Goal: Transaction & Acquisition: Obtain resource

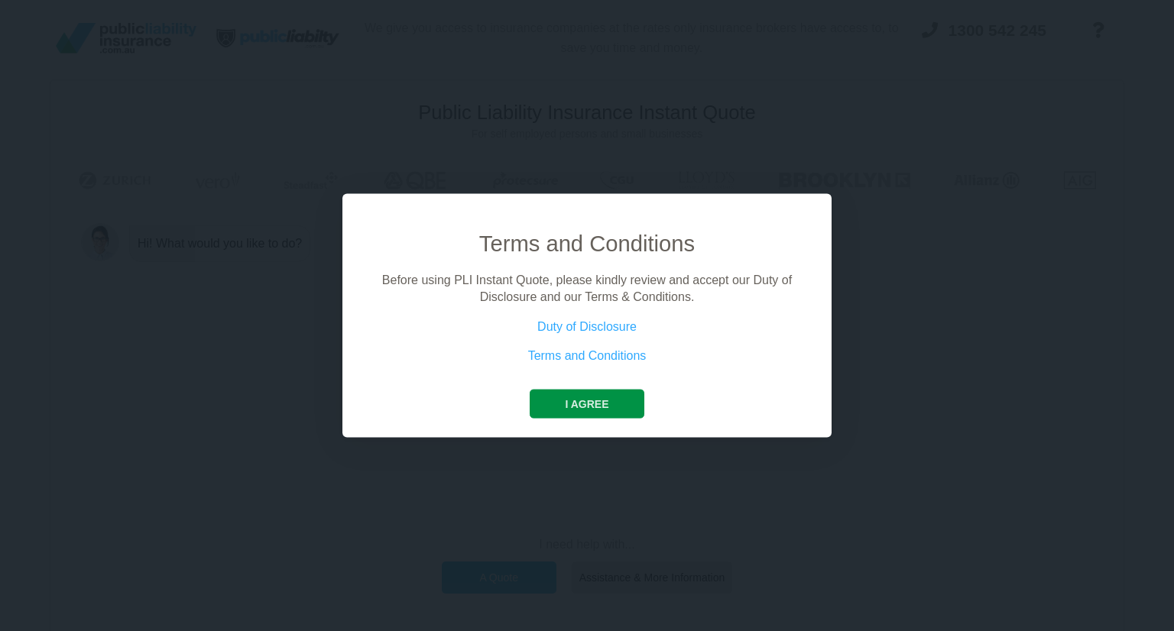
click at [602, 398] on button "I agree" at bounding box center [587, 403] width 114 height 29
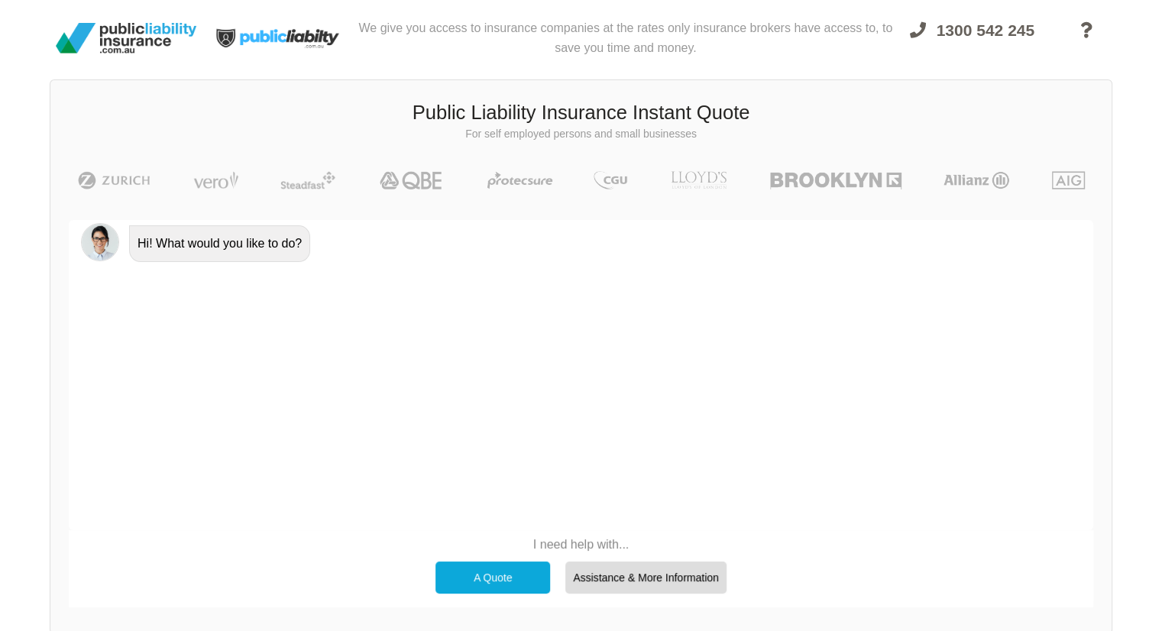
click at [486, 578] on div "A Quote" at bounding box center [493, 578] width 115 height 32
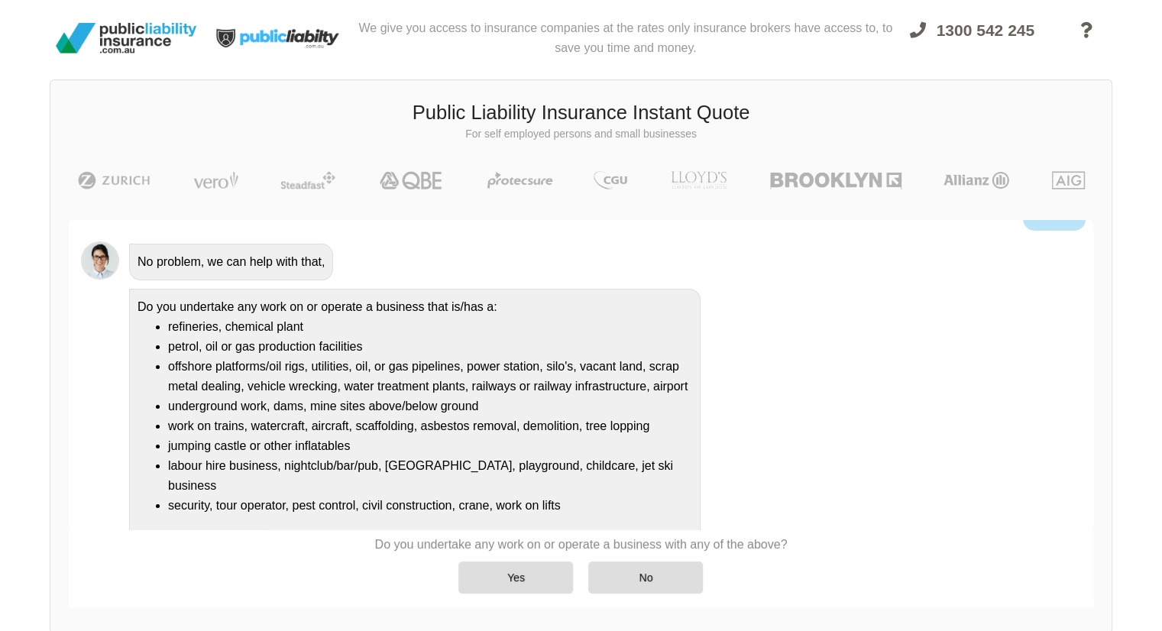
scroll to position [91, 0]
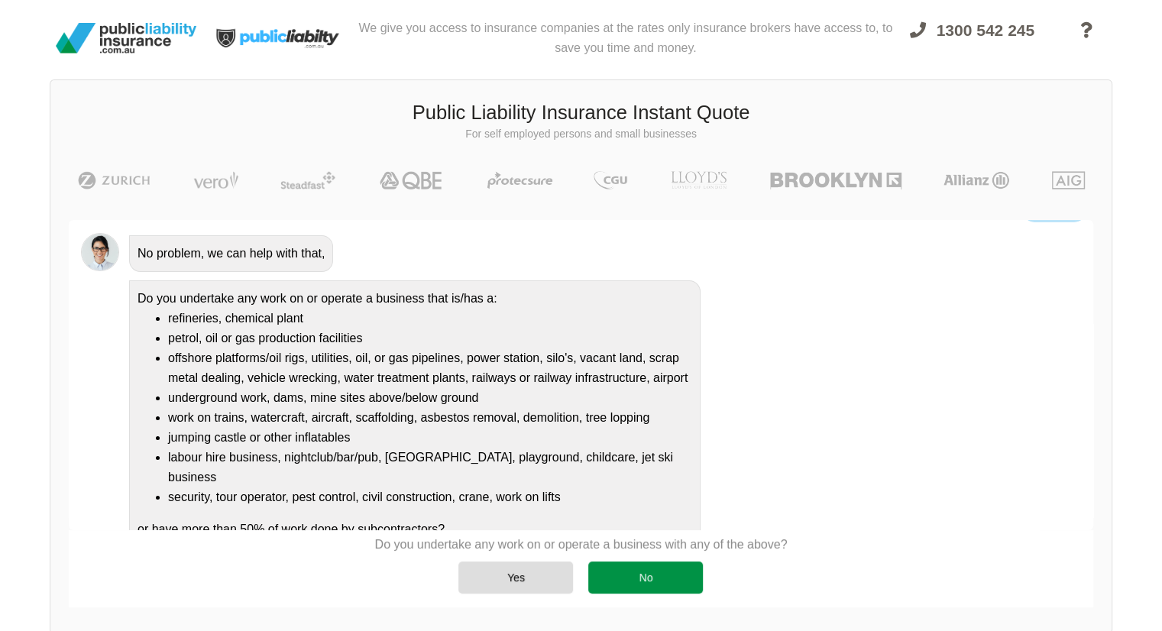
click at [617, 578] on div "No" at bounding box center [645, 578] width 115 height 32
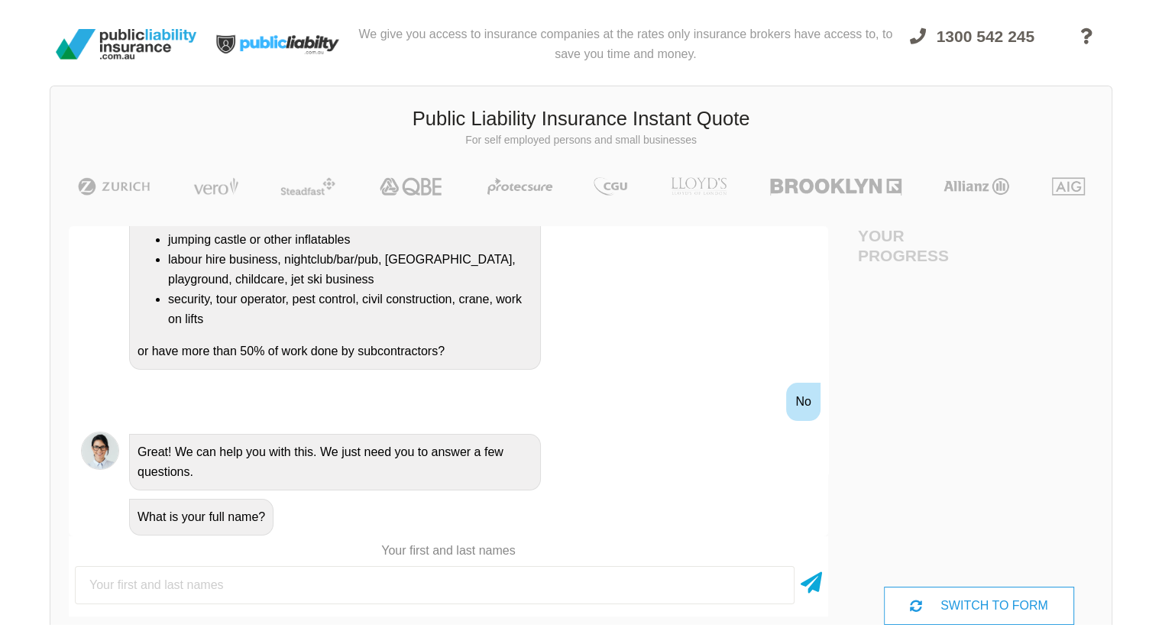
scroll to position [0, 0]
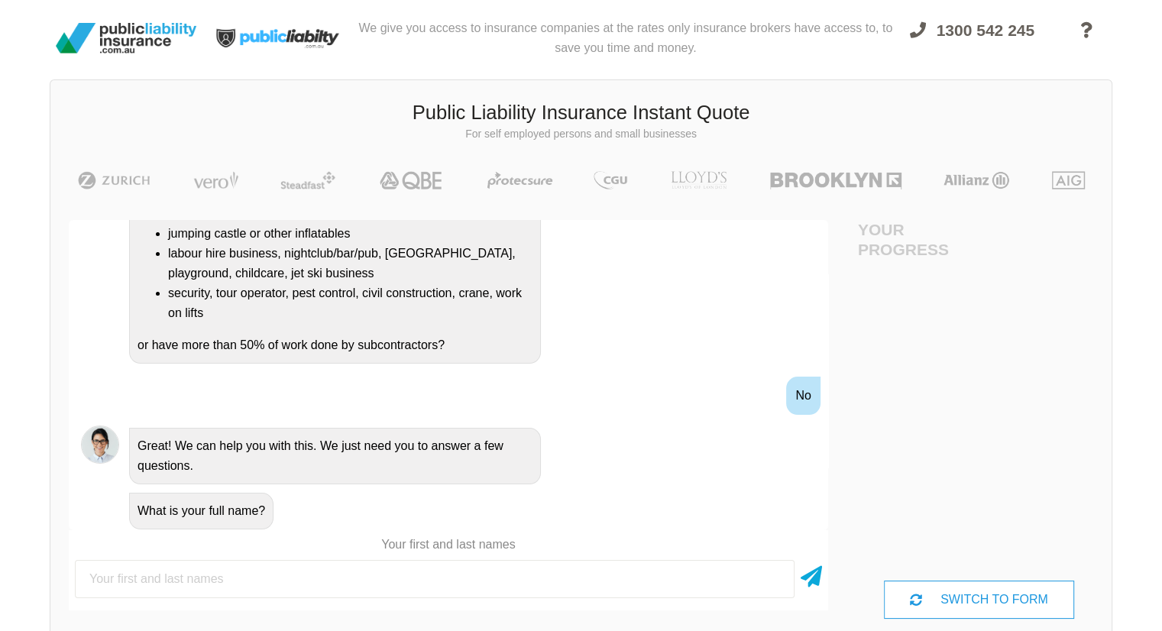
click at [604, 580] on input "text" at bounding box center [435, 579] width 720 height 38
type input "[PERSON_NAME] [PERSON_NAME]"
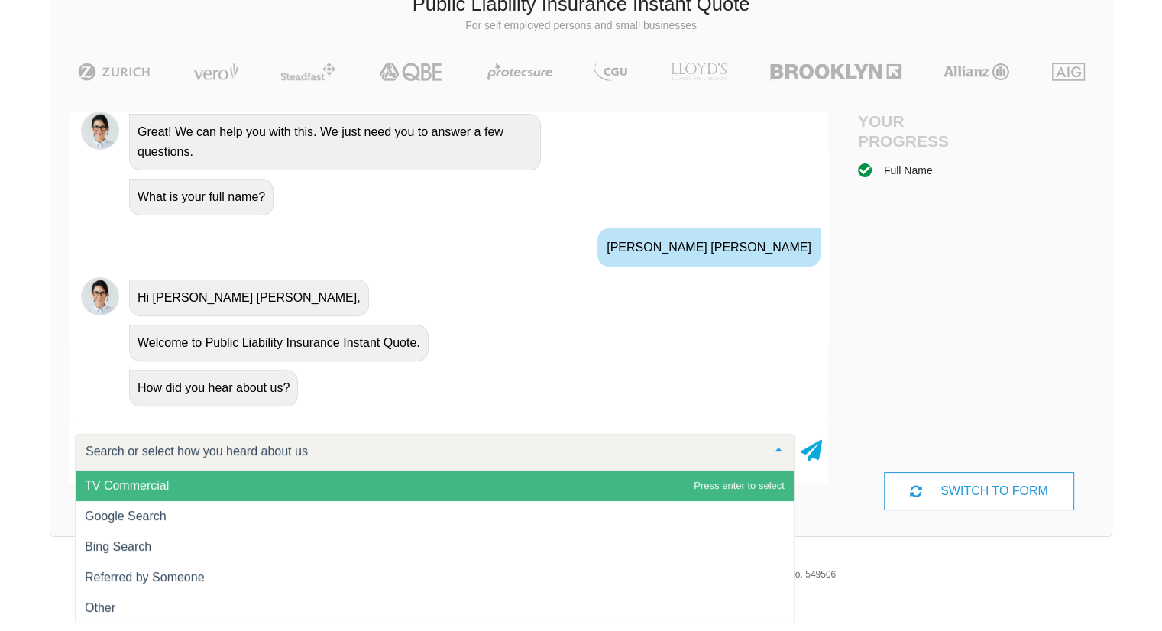
scroll to position [116, 0]
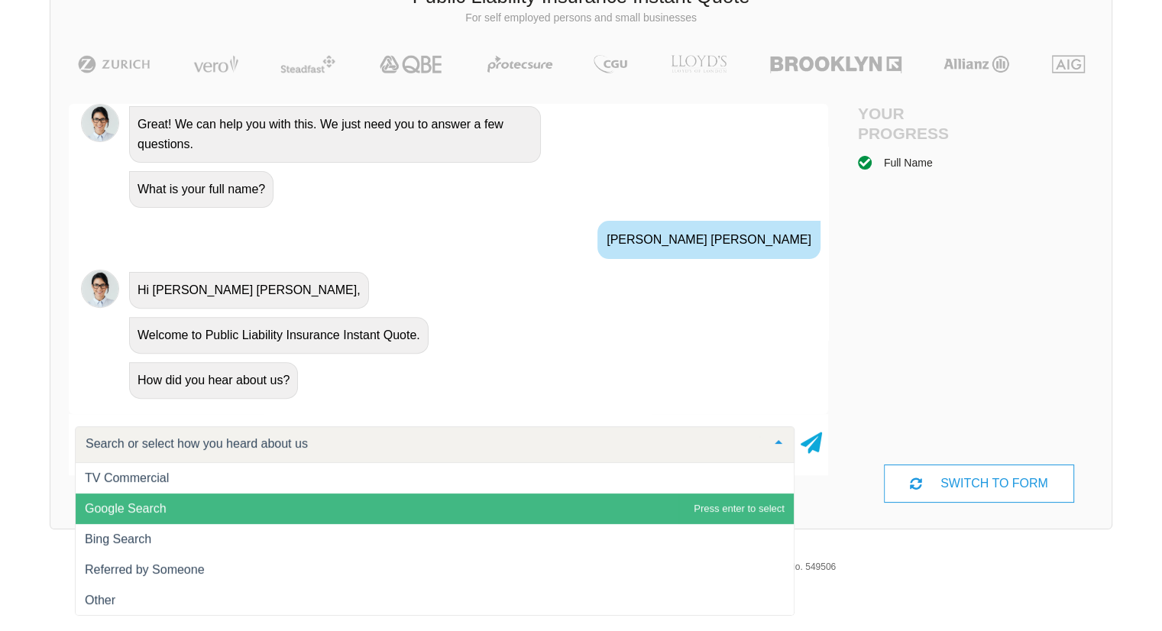
click at [325, 502] on span "Google Search" at bounding box center [435, 509] width 718 height 31
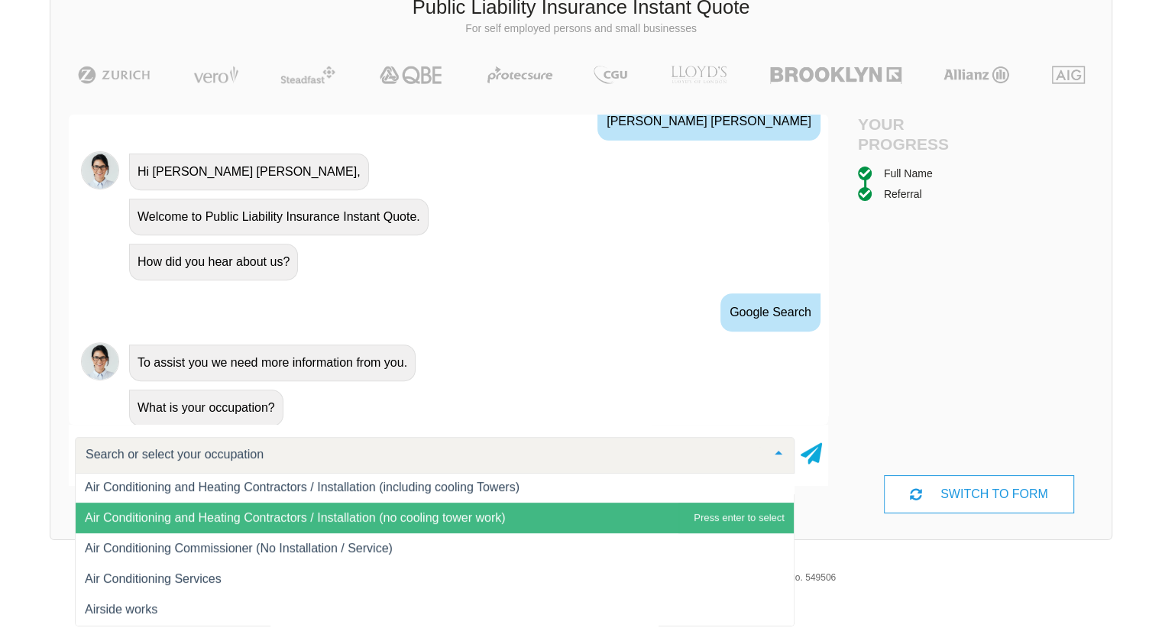
scroll to position [369, 0]
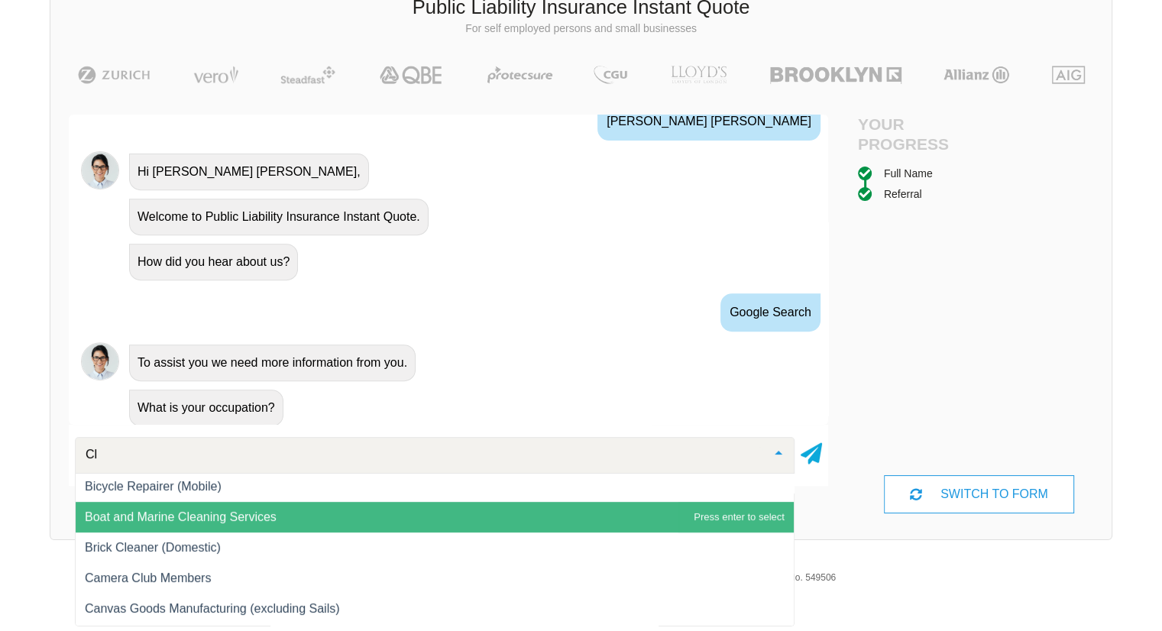
type input "Cle"
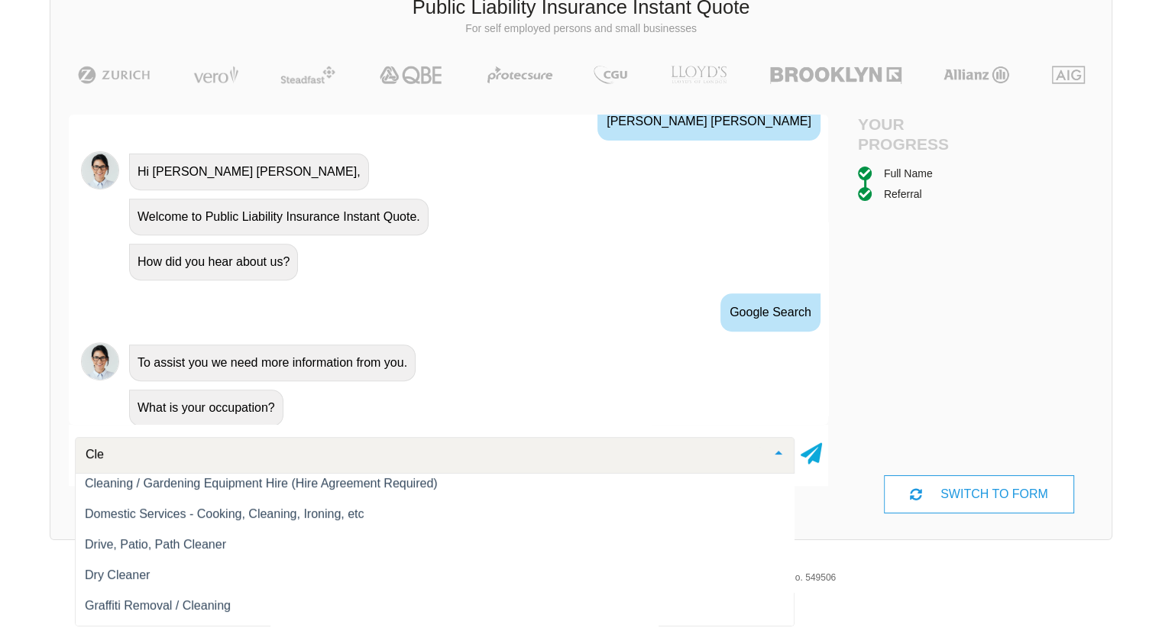
scroll to position [474, 0]
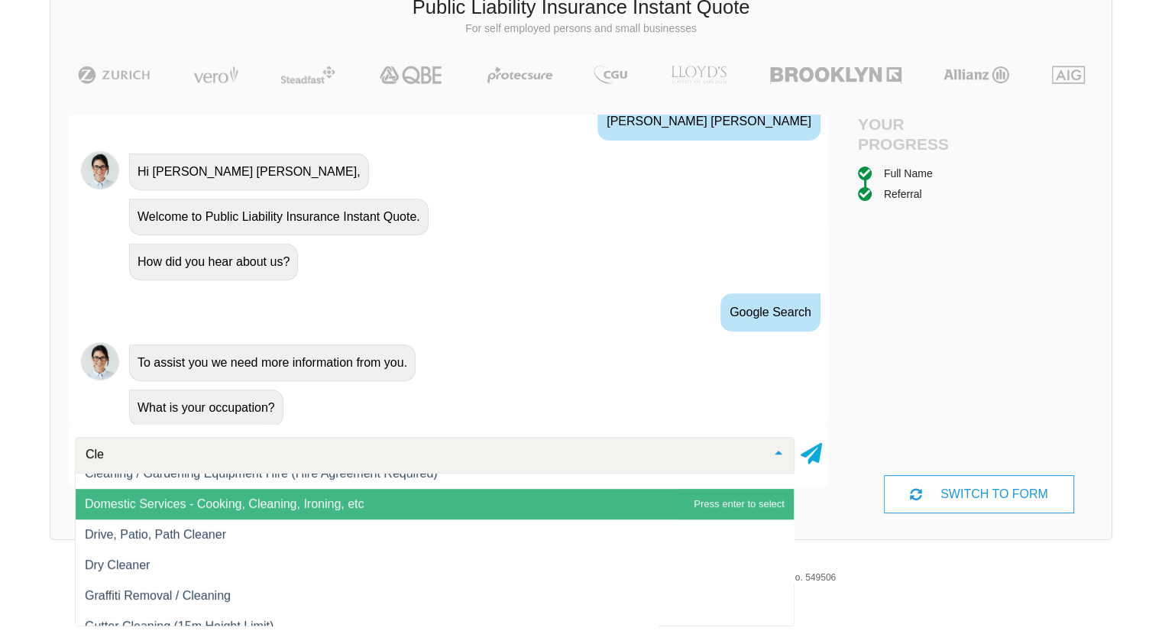
click at [329, 494] on span "Domestic Services - Cooking, Cleaning, Ironing, etc" at bounding box center [435, 504] width 718 height 31
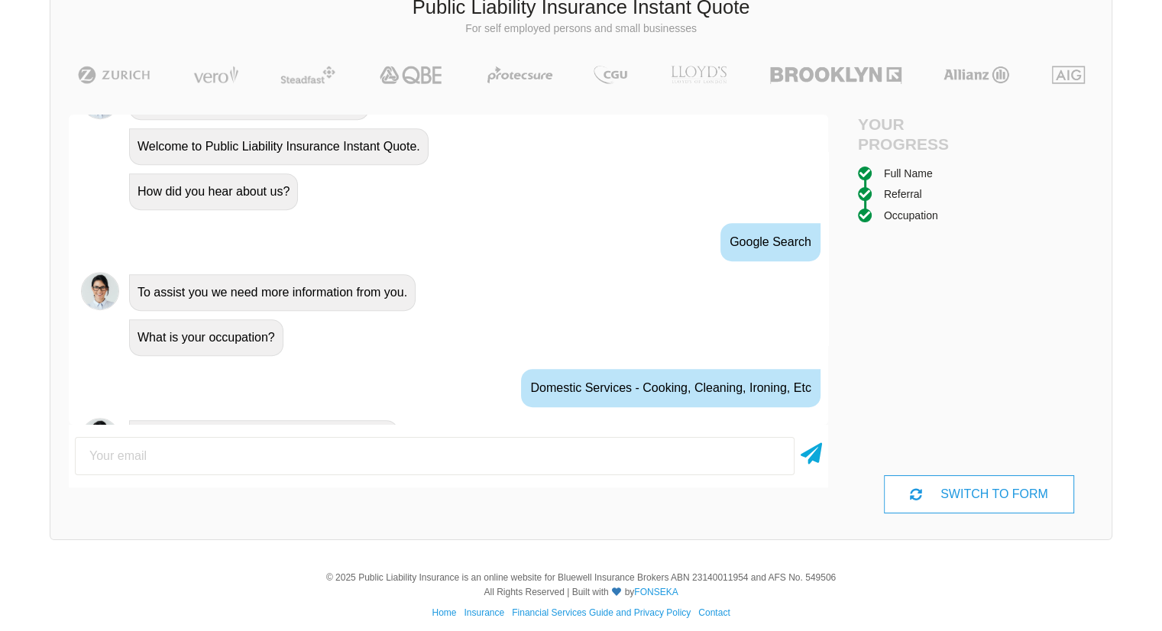
scroll to position [769, 0]
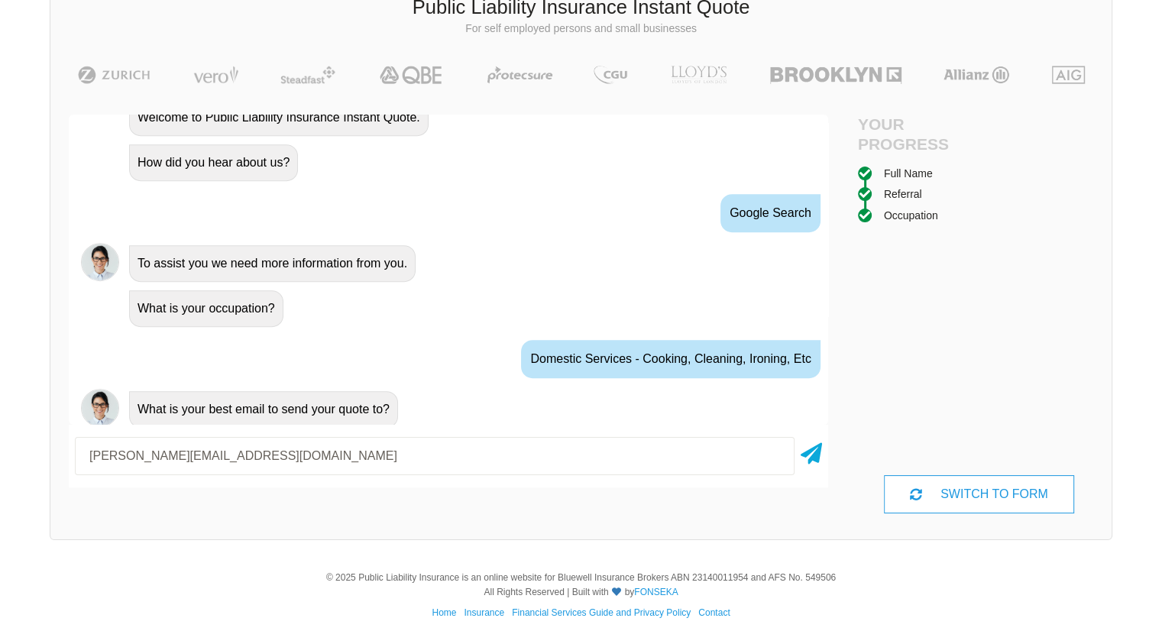
type input "[PERSON_NAME][EMAIL_ADDRESS][DOMAIN_NAME]"
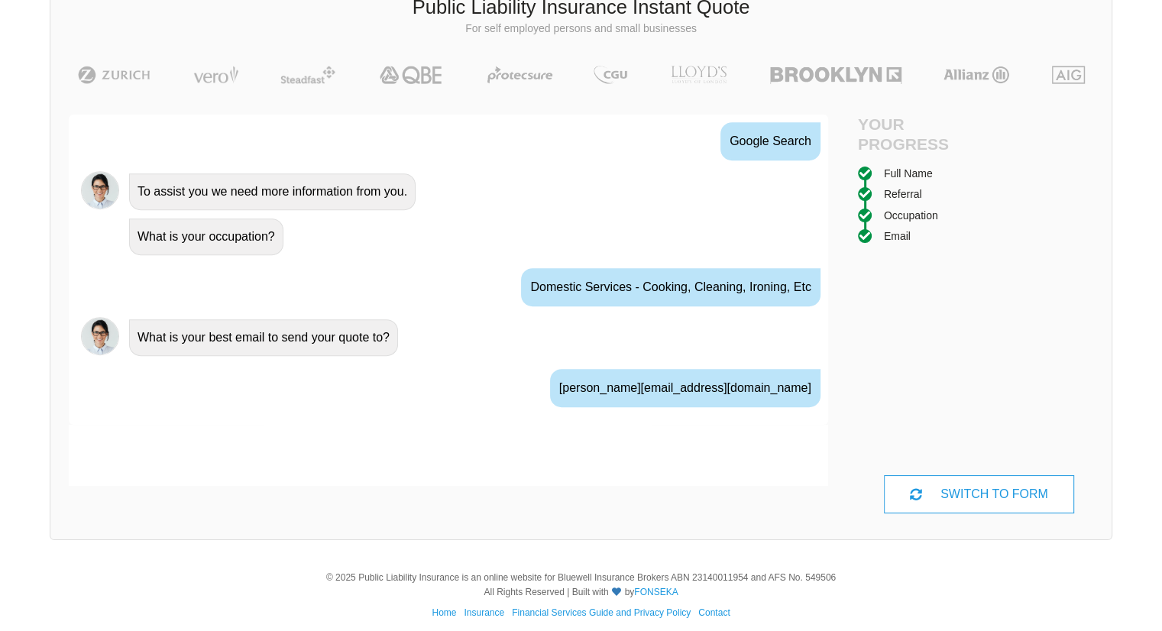
scroll to position [869, 0]
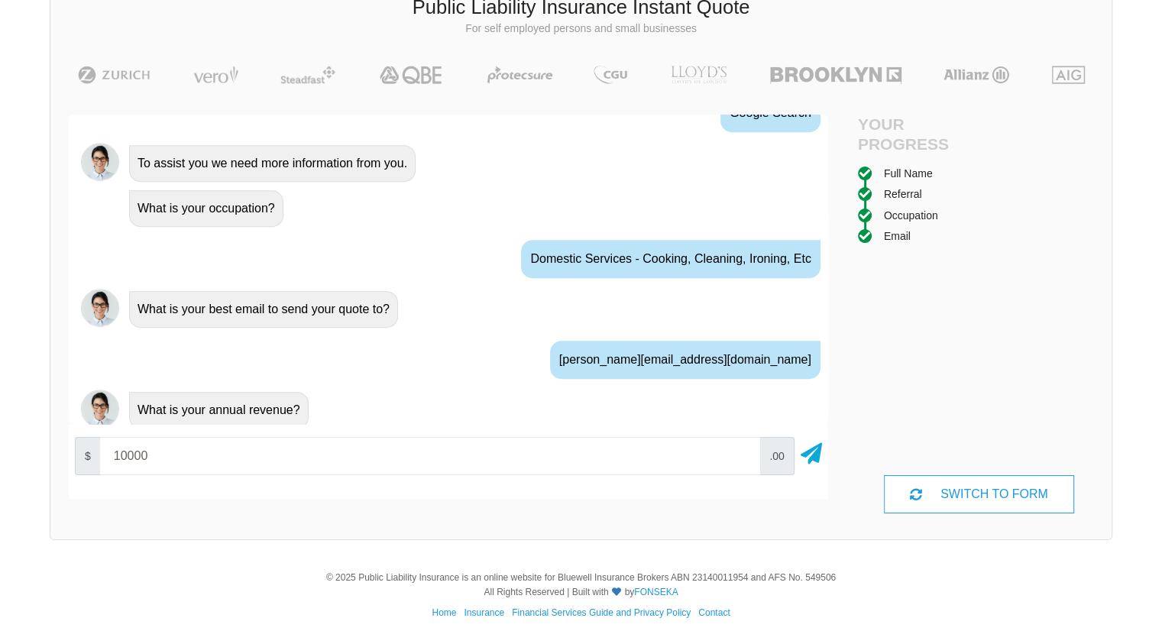
type input "10000"
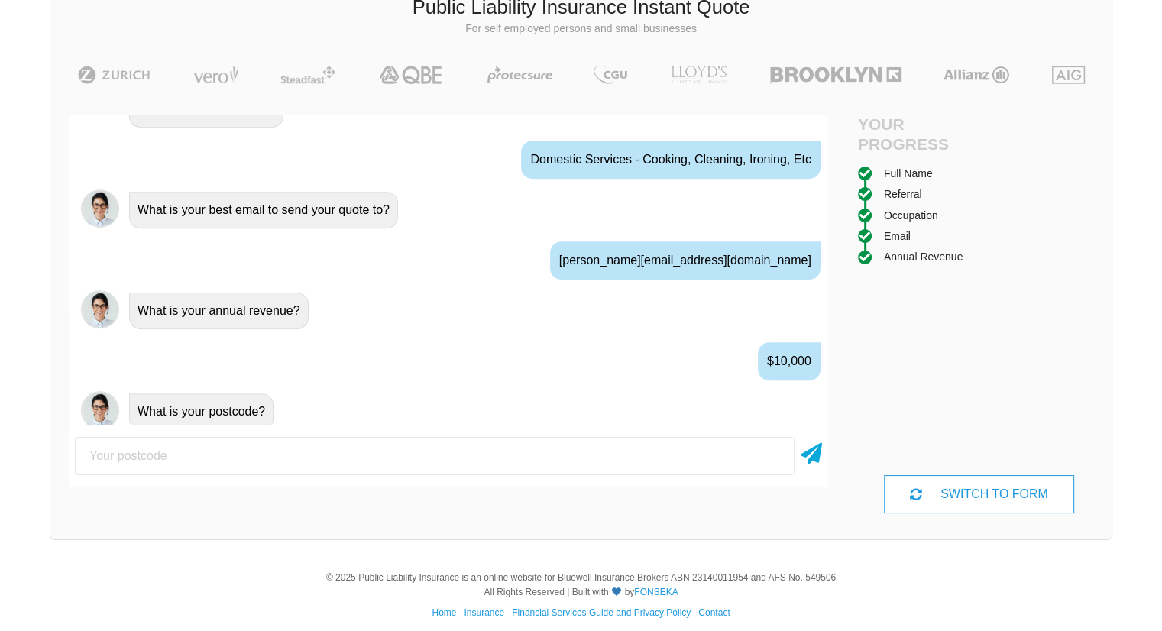
scroll to position [969, 0]
type input "5096"
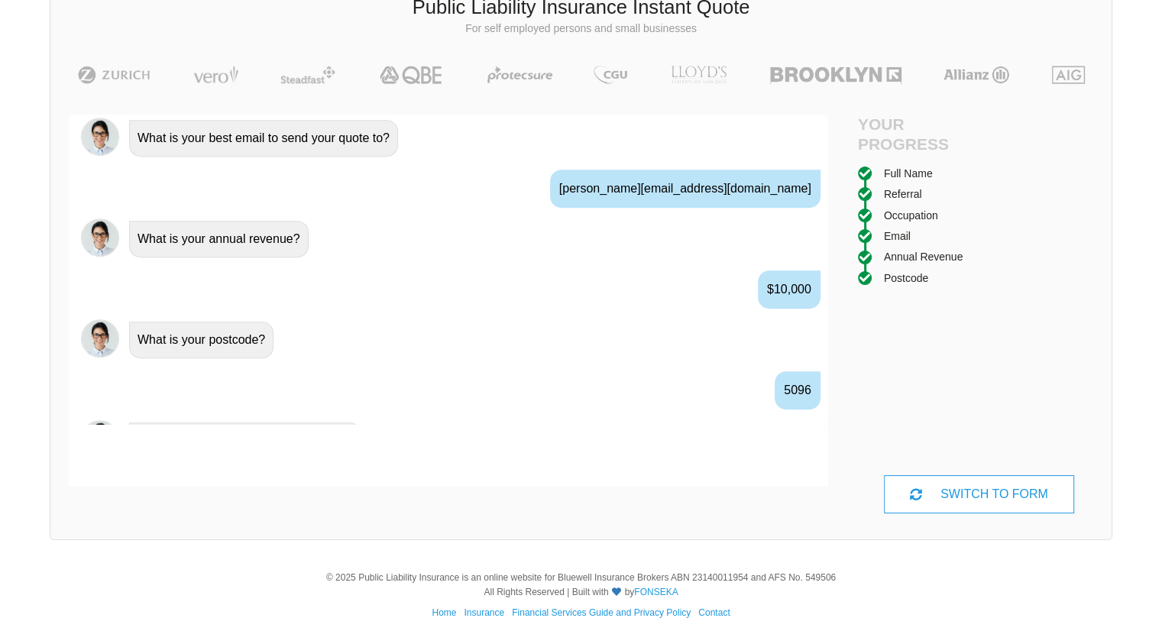
scroll to position [1069, 0]
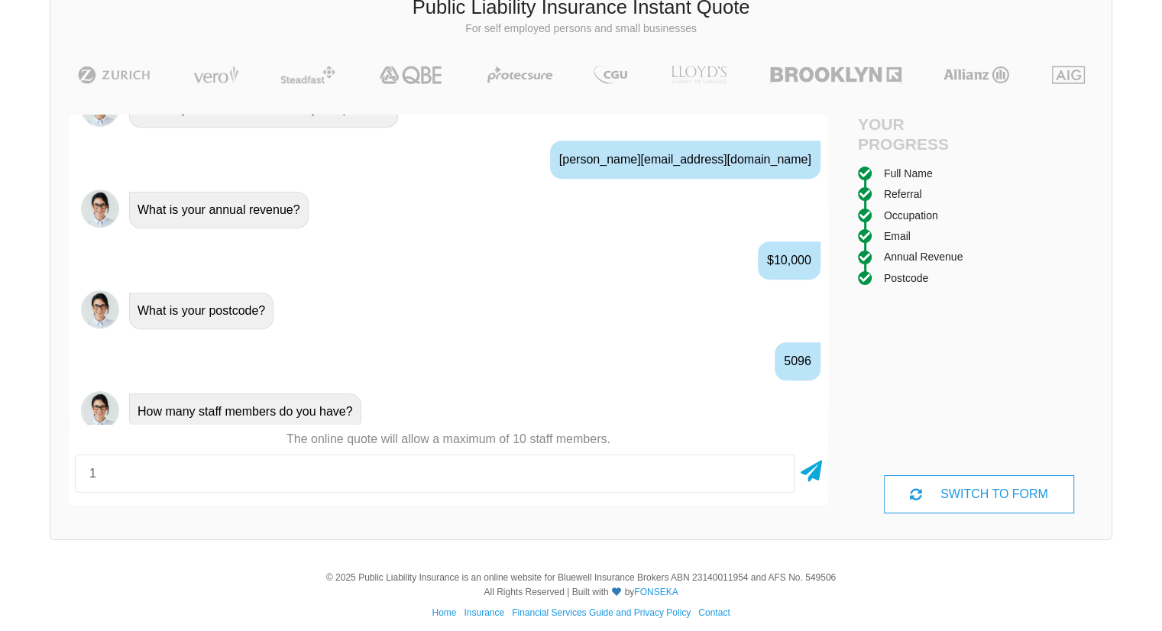
type input "1"
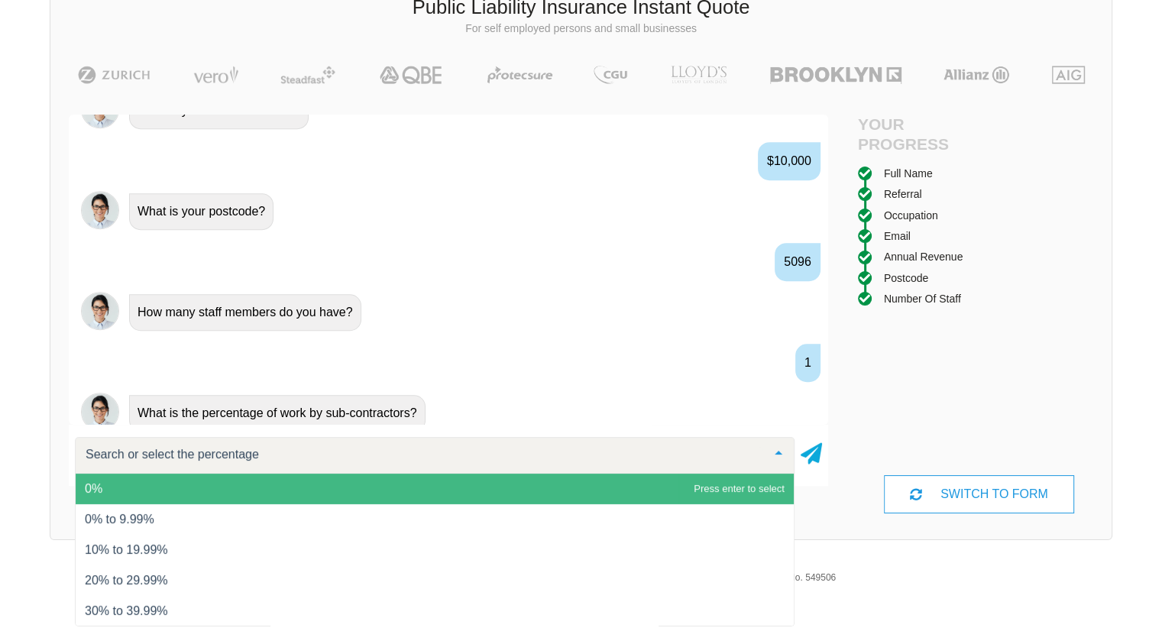
scroll to position [116, 0]
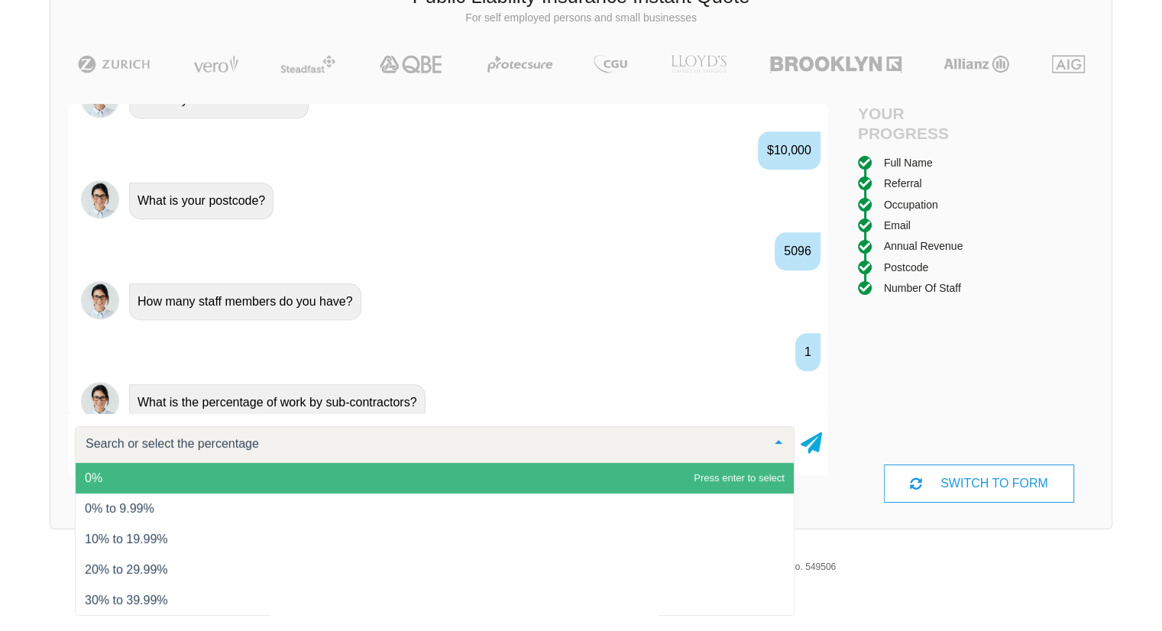
click at [318, 445] on input "text" at bounding box center [423, 443] width 682 height 15
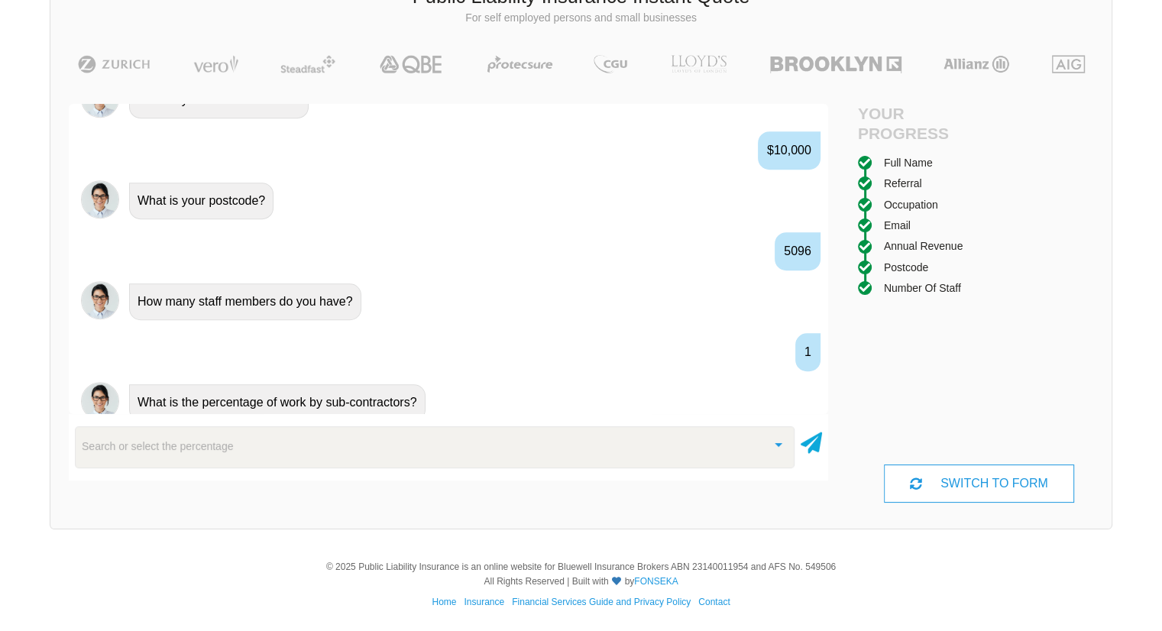
click at [0, 415] on div "We give you access to insurance companies at the rates only insurance brokers h…" at bounding box center [581, 214] width 1162 height 661
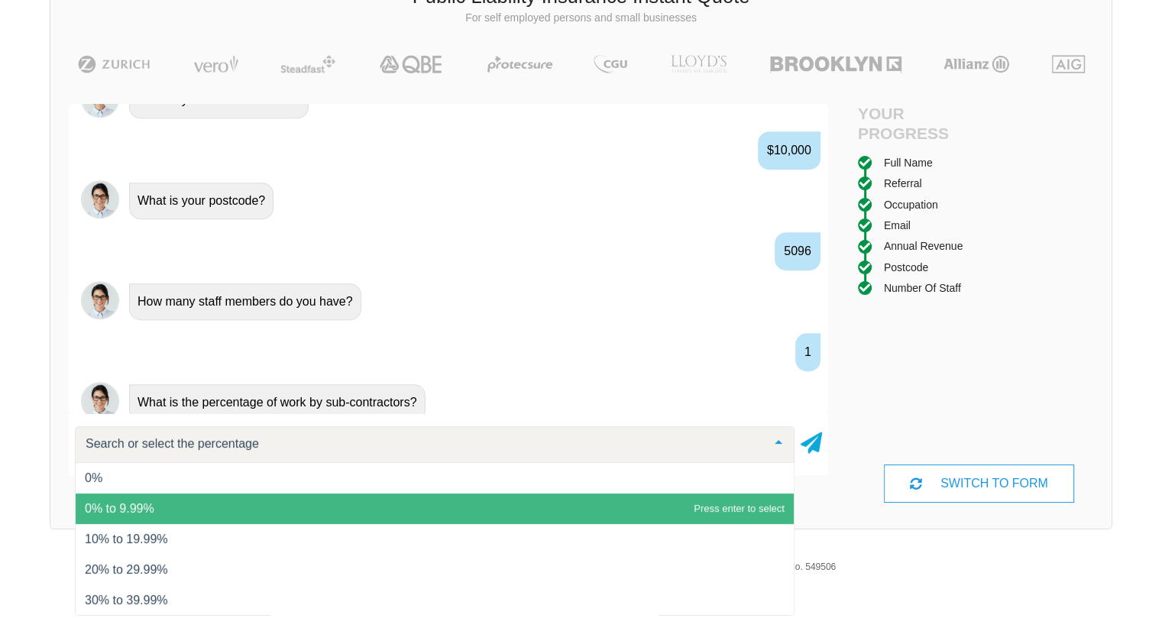
click at [131, 507] on span "0% to 9.99%" at bounding box center [120, 508] width 70 height 13
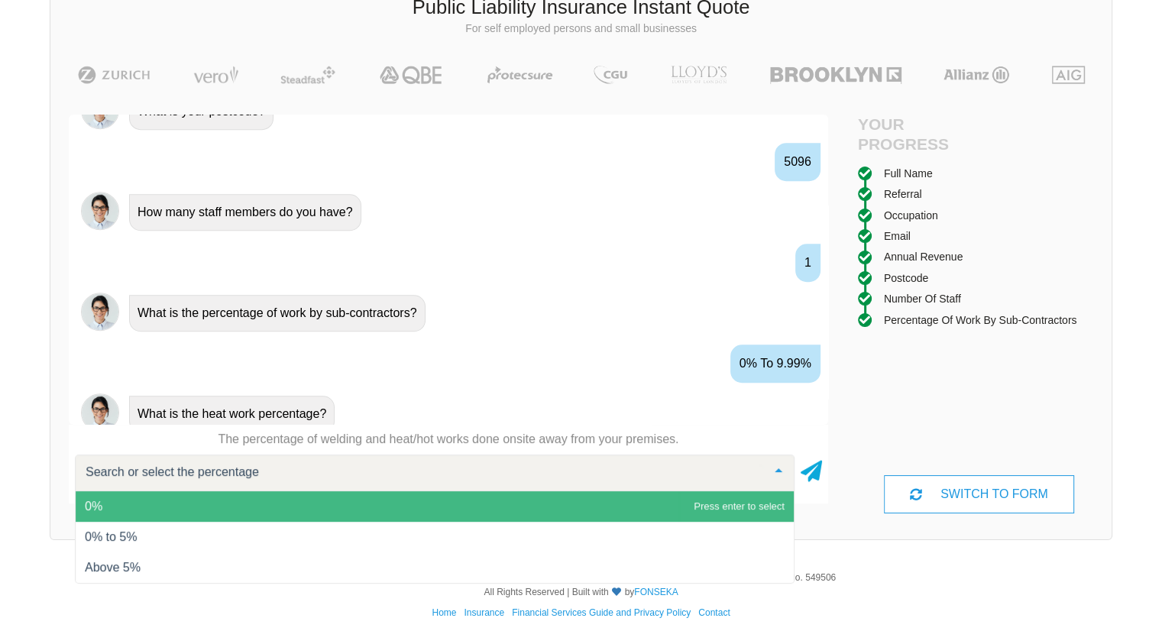
scroll to position [1284, 0]
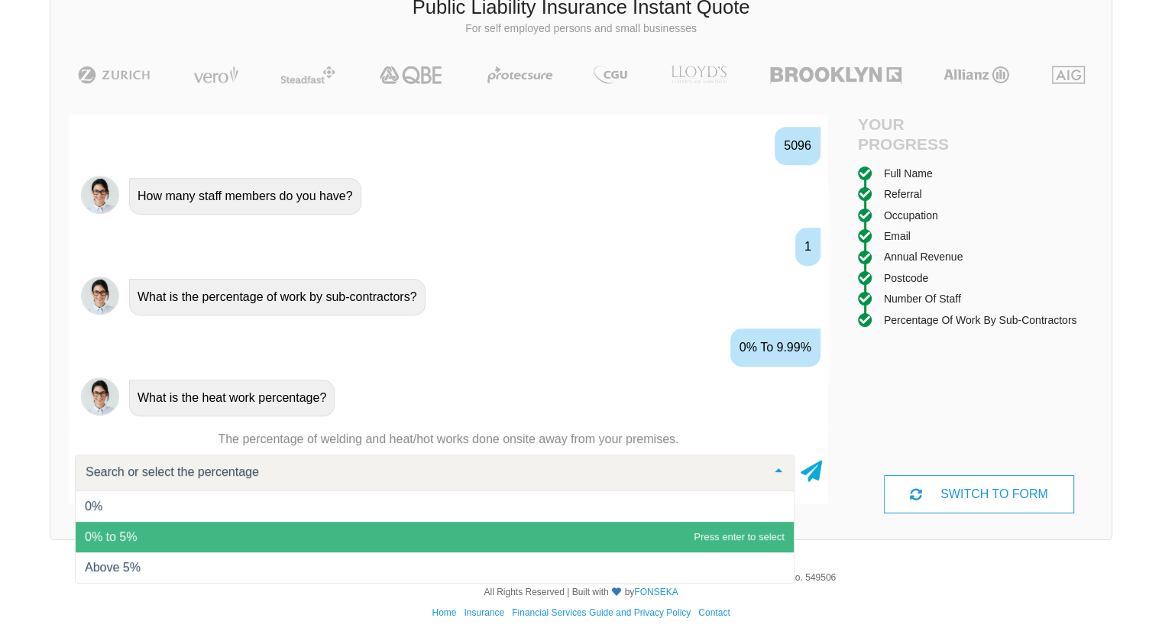
click at [290, 533] on span "0% to 5%" at bounding box center [435, 537] width 718 height 31
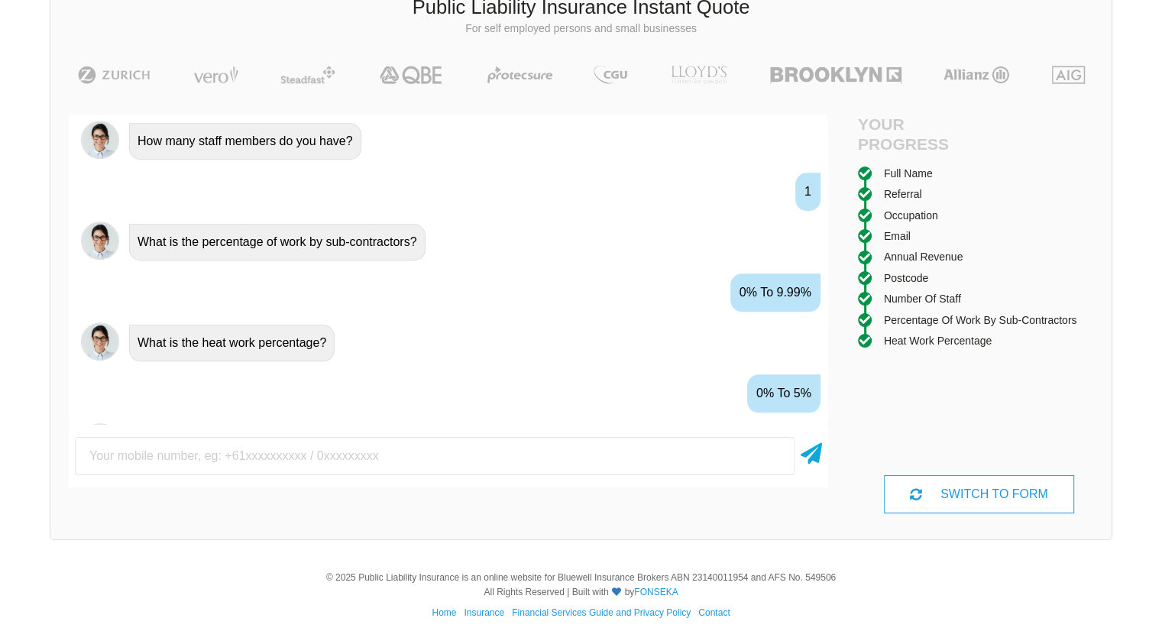
scroll to position [1368, 0]
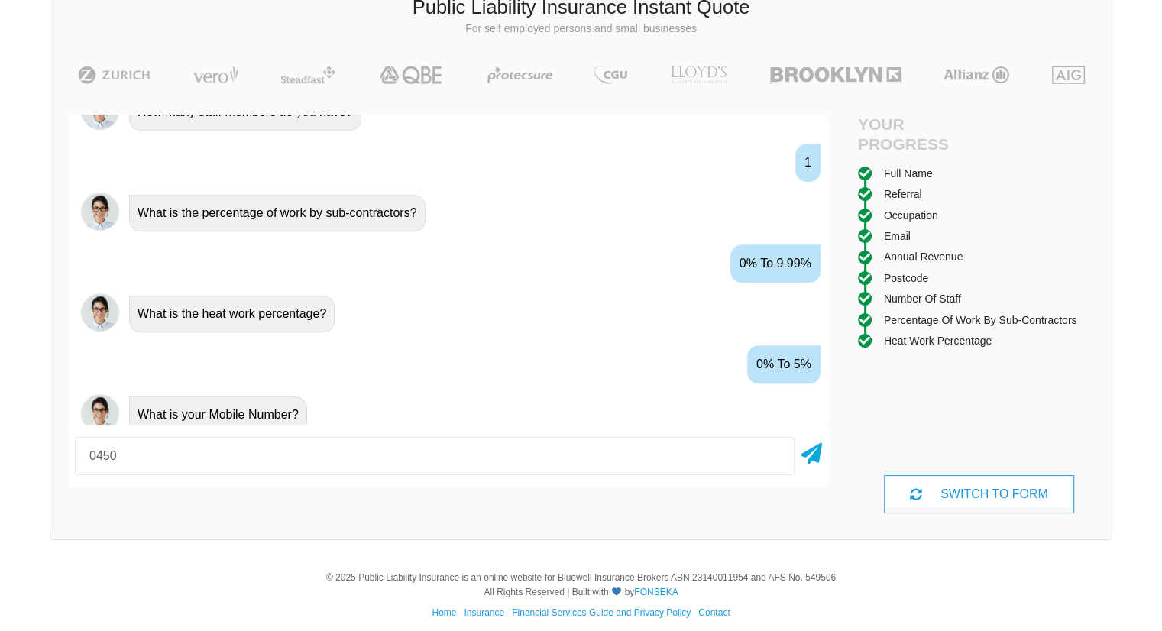
type input "0450275012"
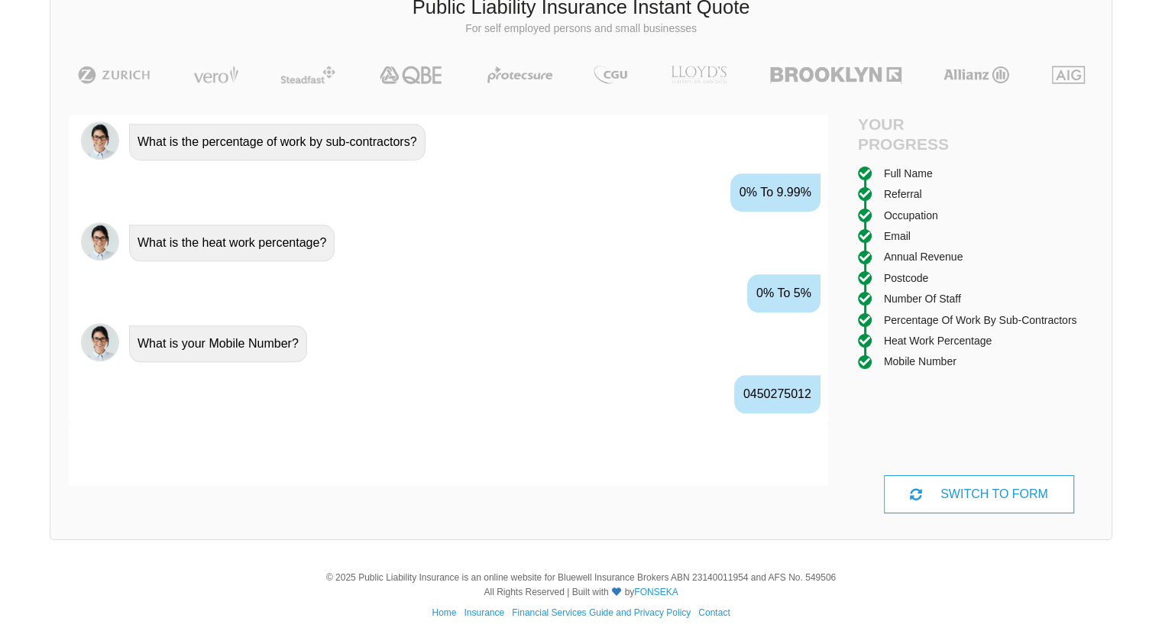
scroll to position [1469, 0]
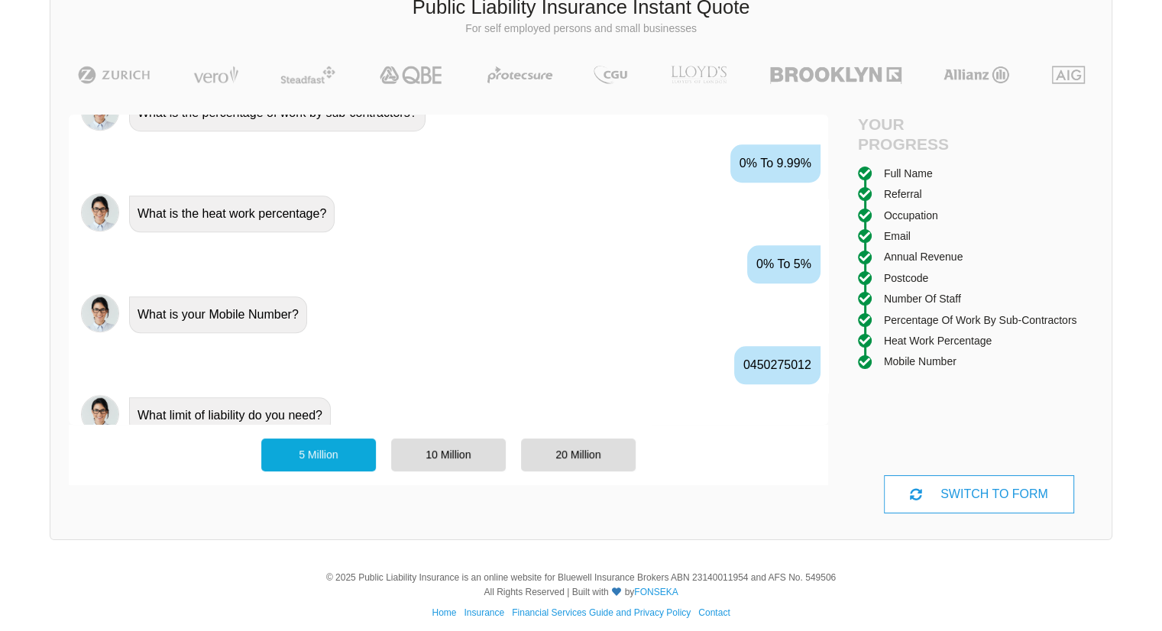
click at [329, 456] on div "5 Million" at bounding box center [318, 455] width 115 height 32
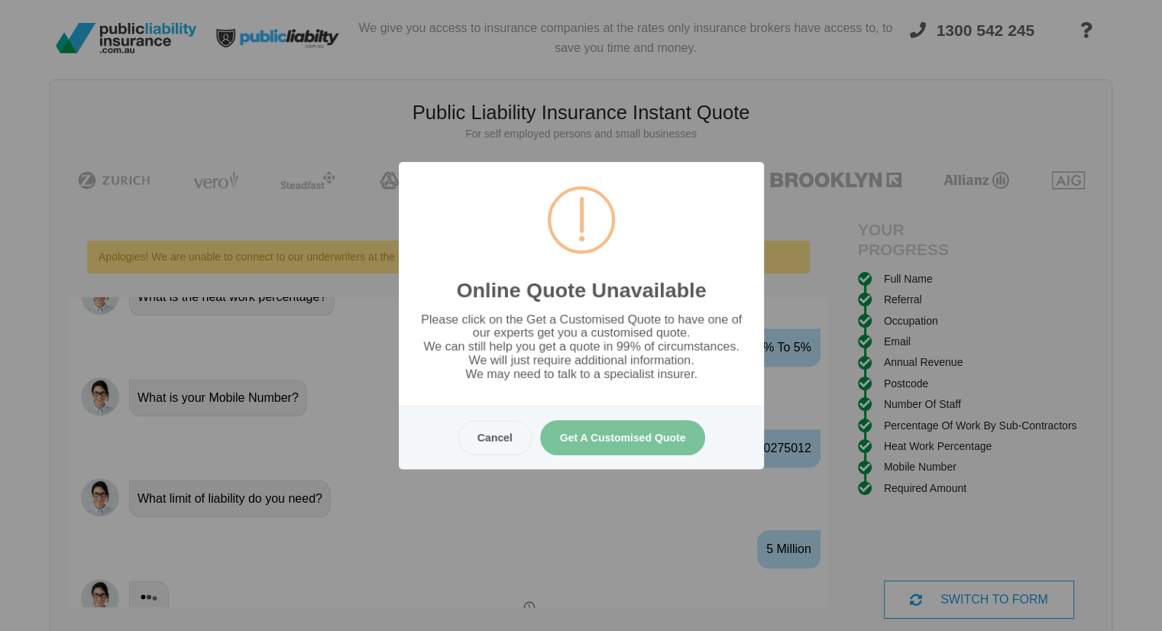
scroll to position [0, 0]
click at [564, 445] on button "Get A Customised Quote" at bounding box center [622, 437] width 166 height 35
